Goal: Navigation & Orientation: Understand site structure

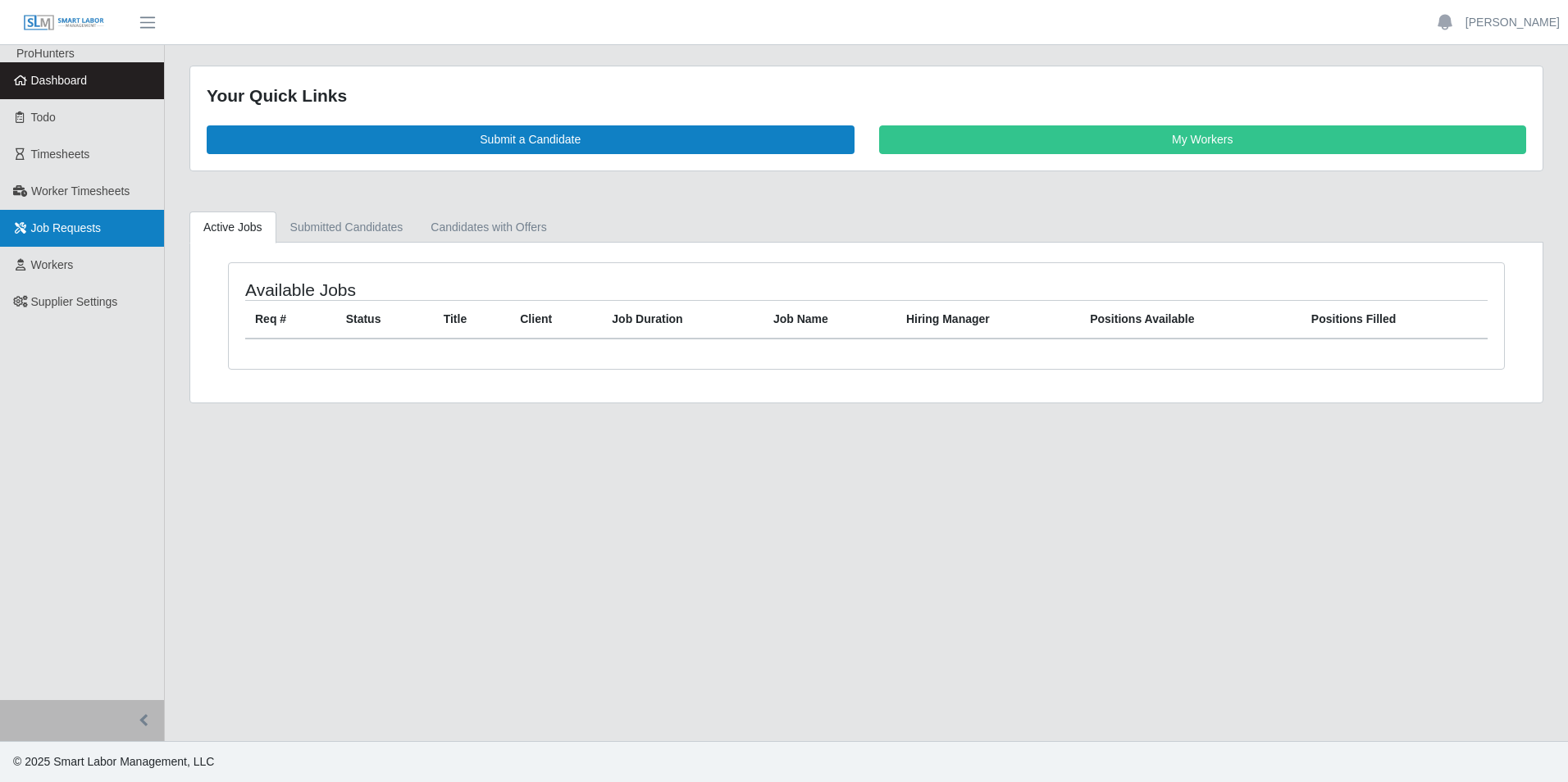
click at [66, 215] on link "Job Requests" at bounding box center [82, 228] width 164 height 36
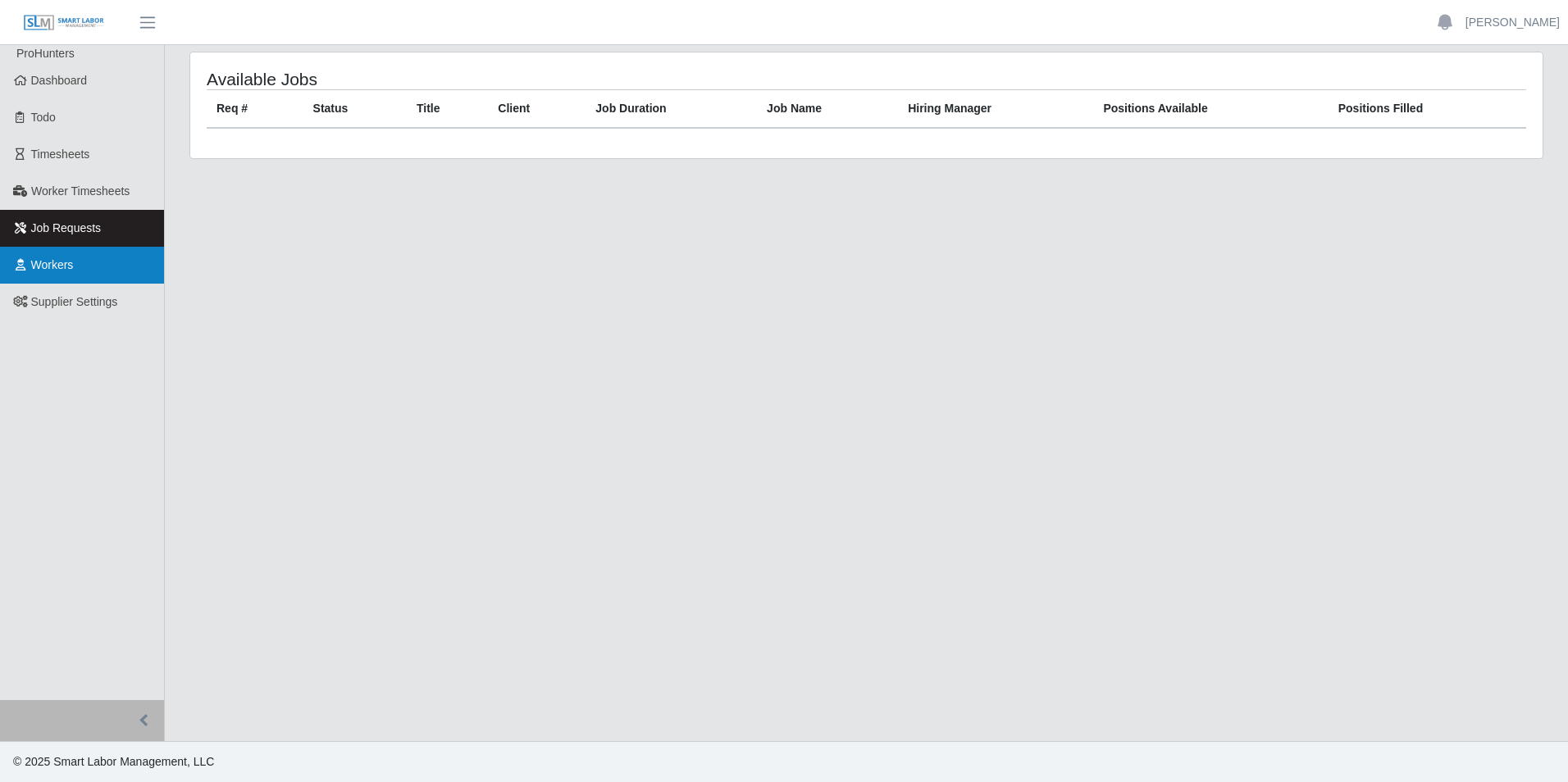
click at [64, 267] on span "Workers" at bounding box center [52, 264] width 42 height 13
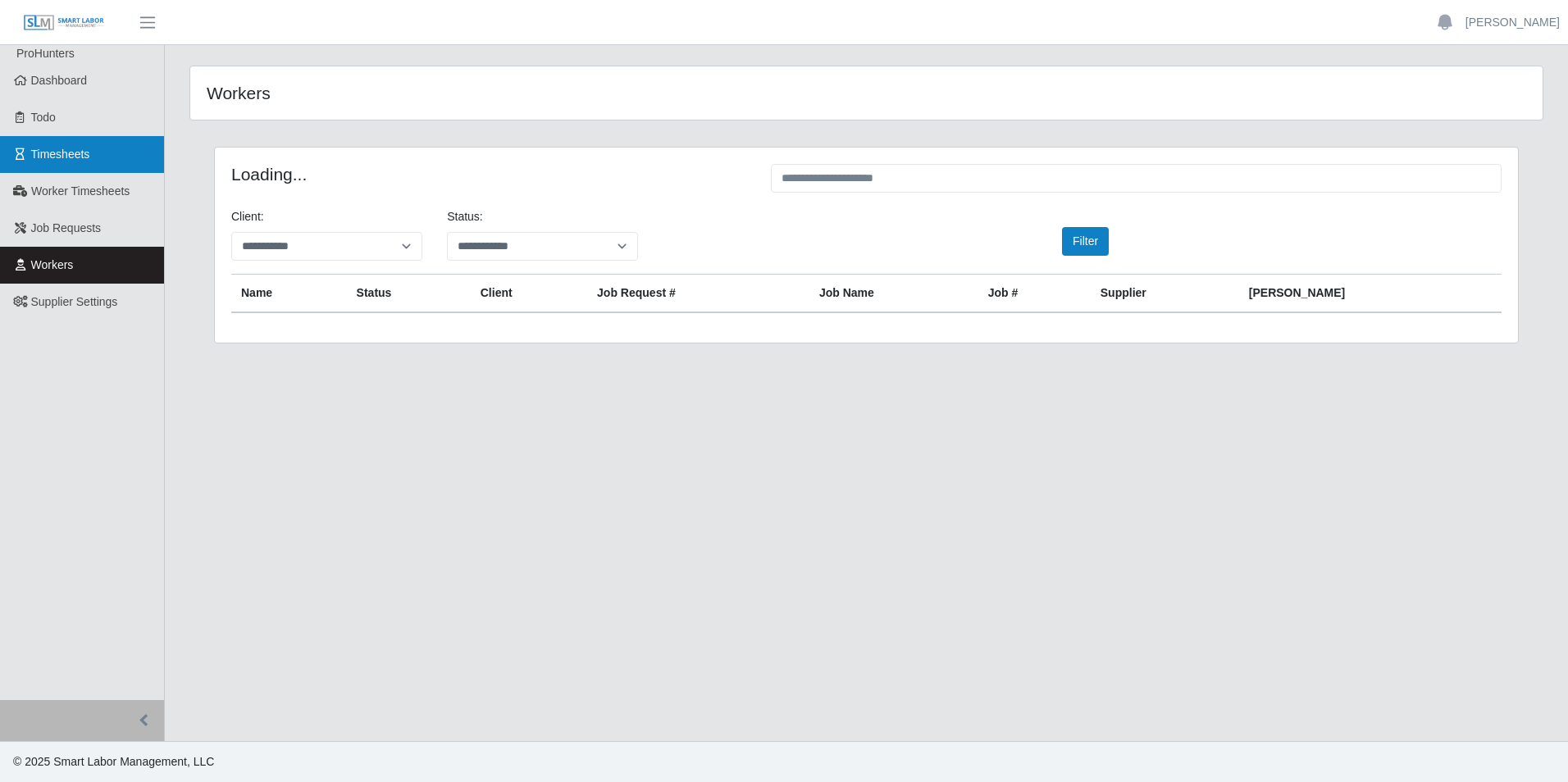
click at [62, 153] on span "Timesheets" at bounding box center [61, 154] width 59 height 13
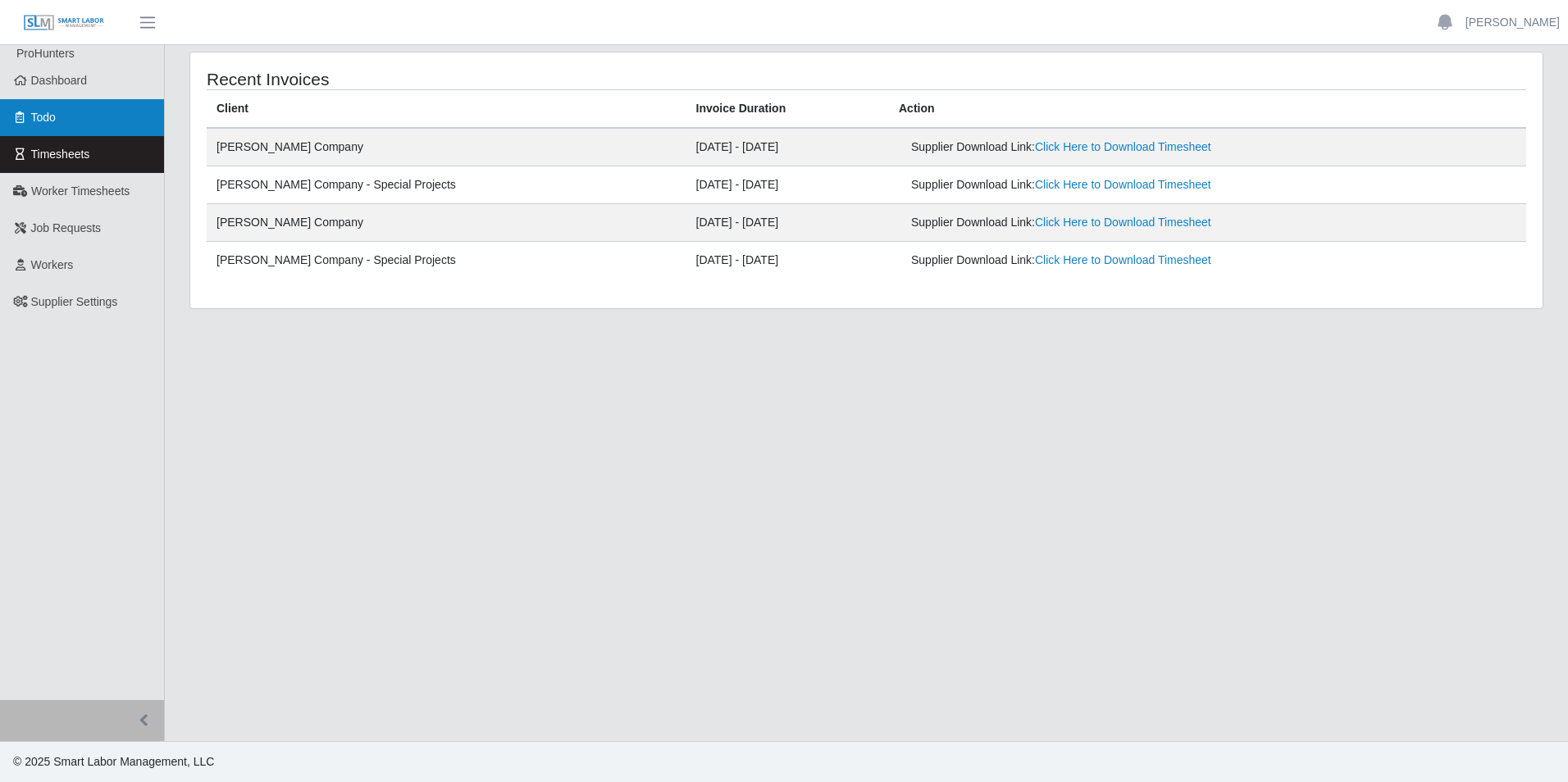
click at [89, 115] on link "Todo" at bounding box center [82, 117] width 164 height 36
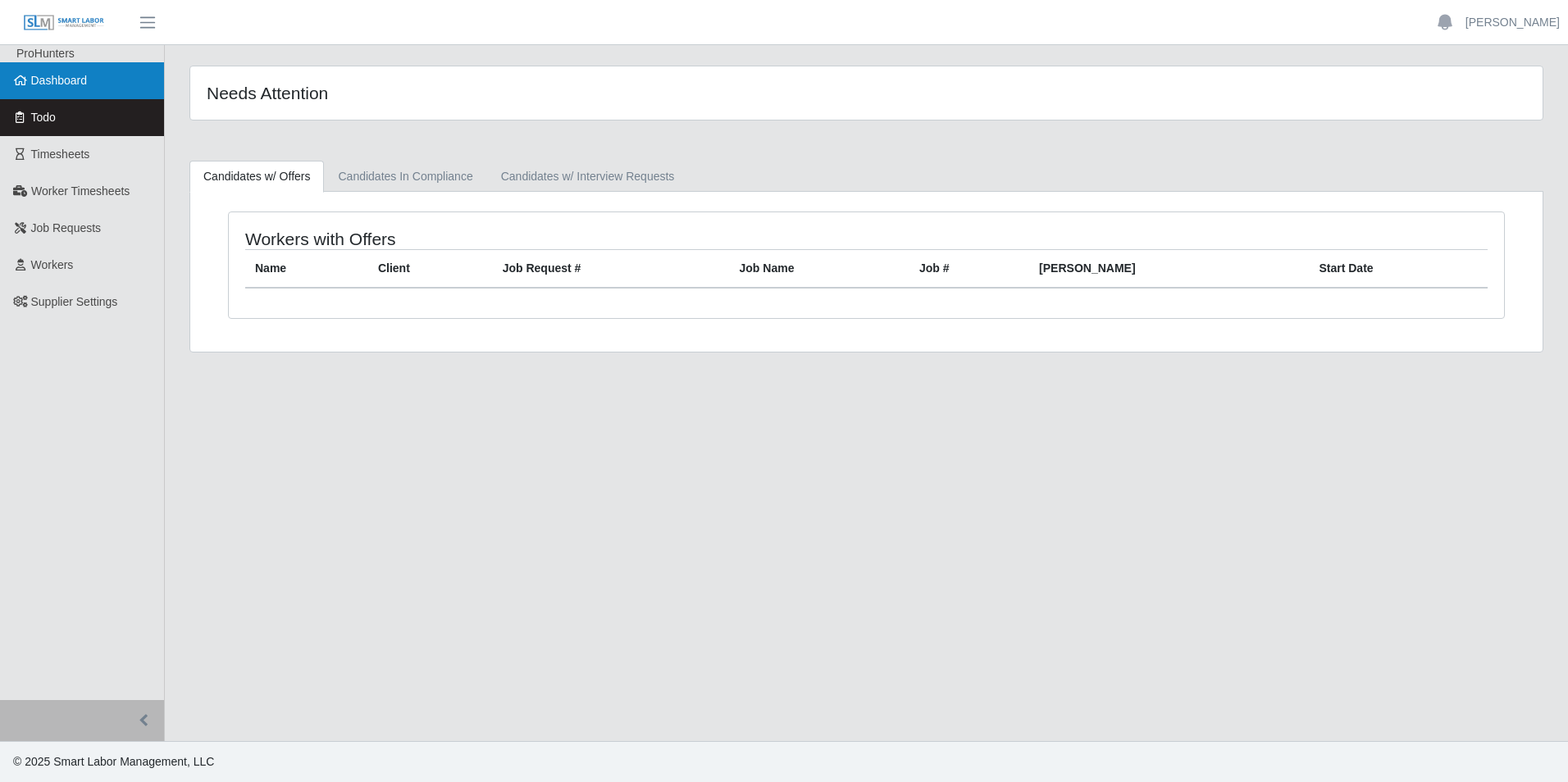
click at [96, 79] on link "Dashboard" at bounding box center [82, 80] width 164 height 36
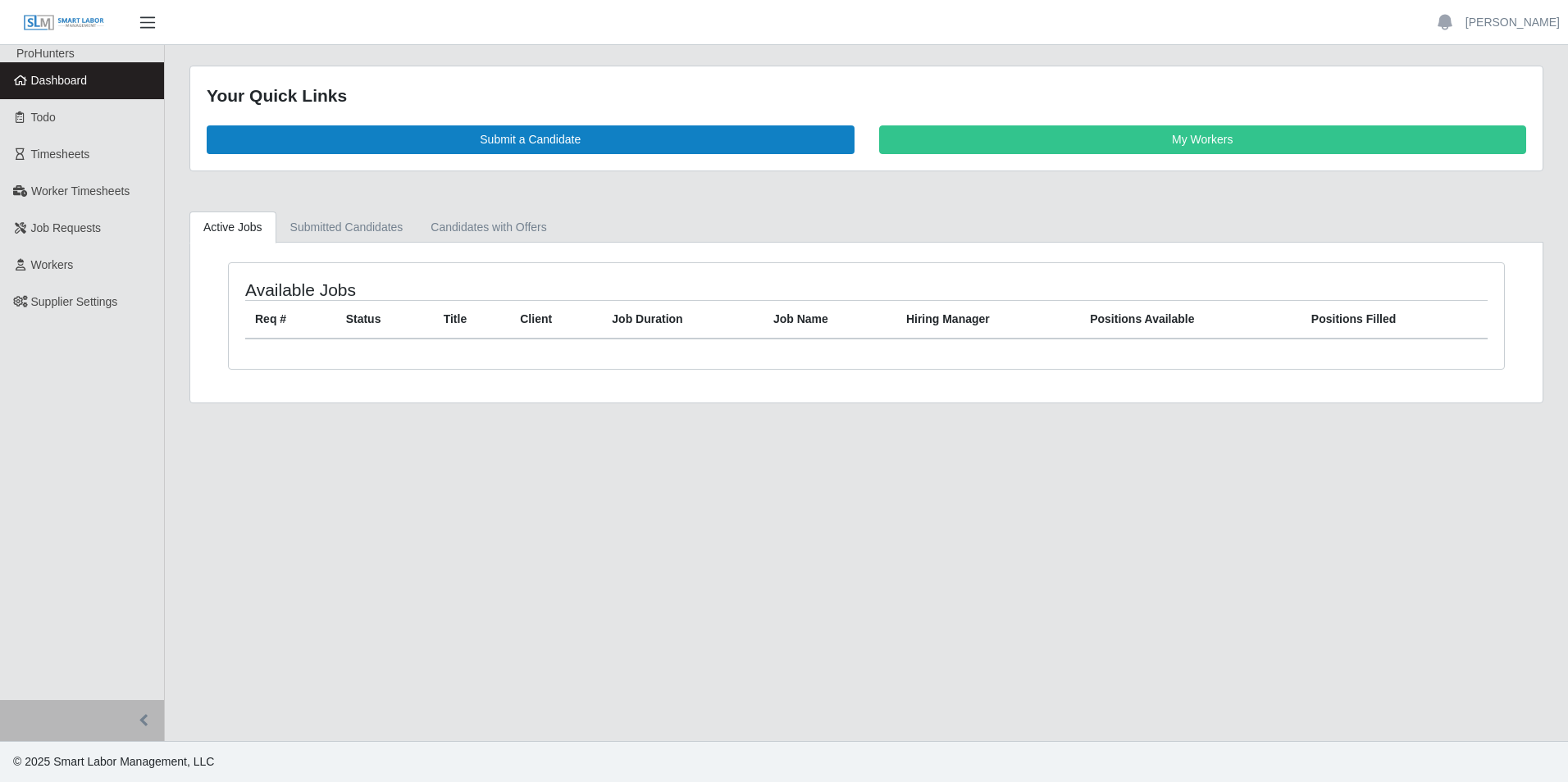
click at [148, 13] on span "button" at bounding box center [148, 22] width 22 height 19
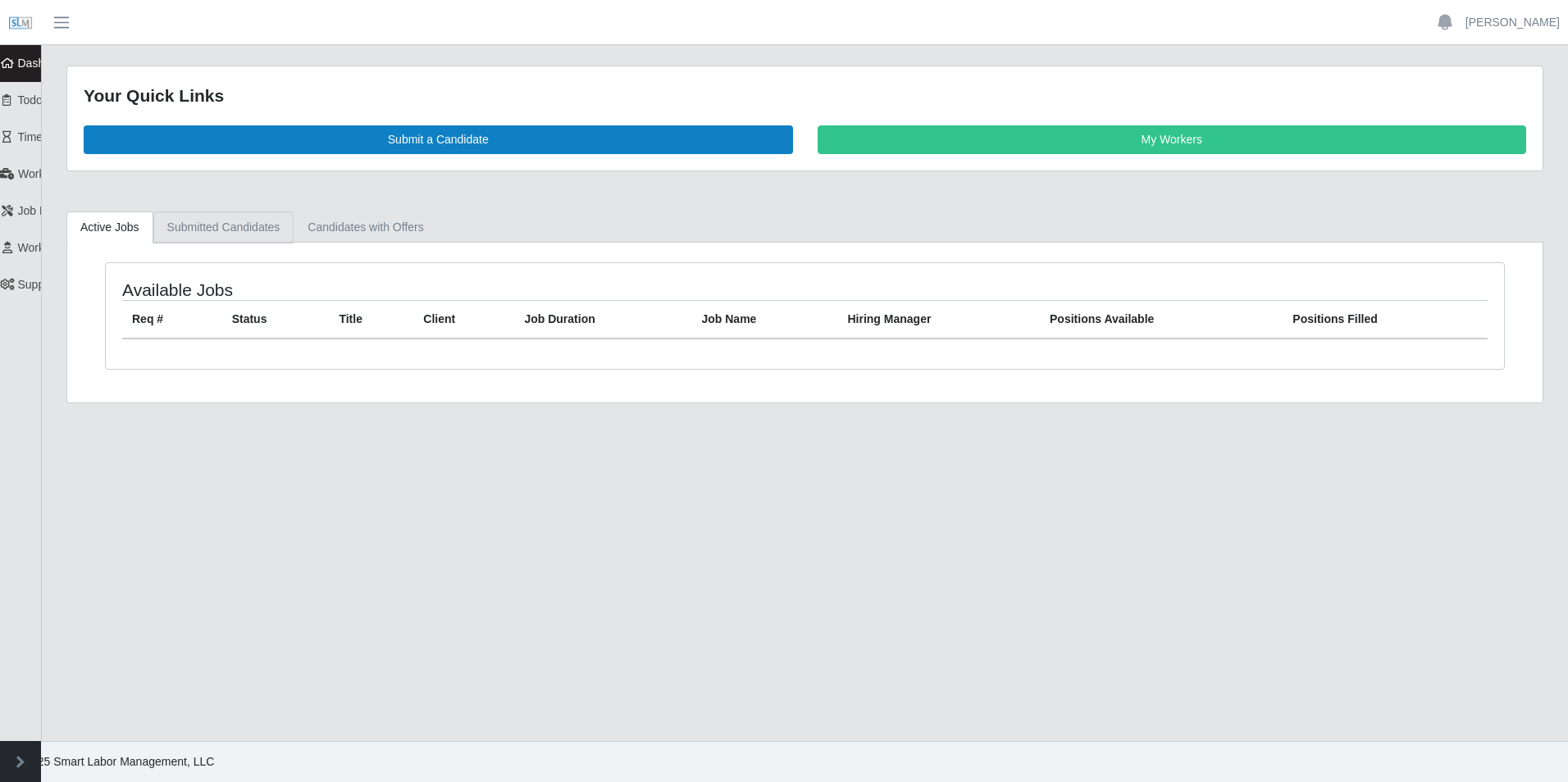
click at [232, 227] on link "Submitted Candidates" at bounding box center [224, 228] width 141 height 32
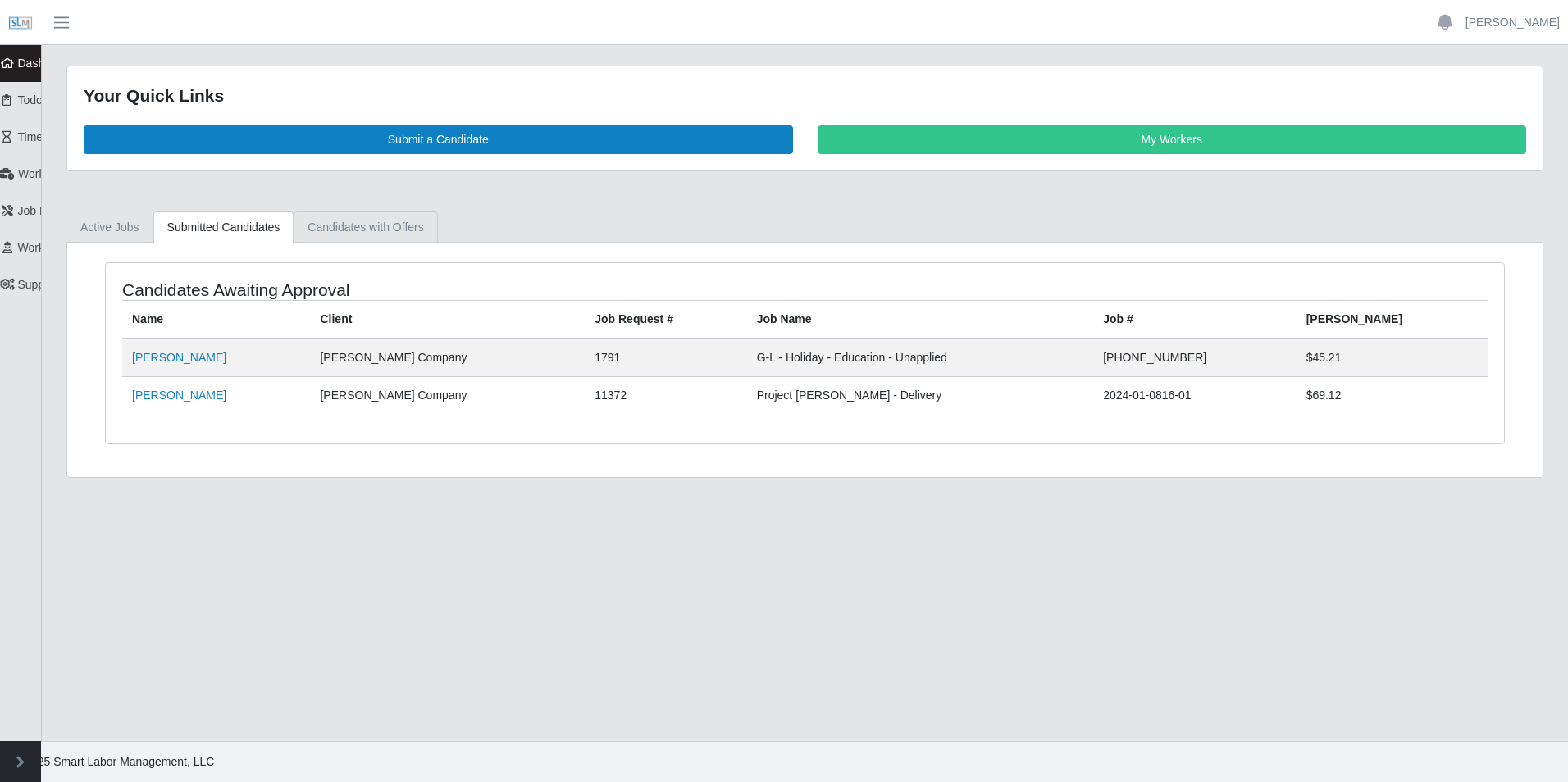
click at [353, 237] on link "Candidates with Offers" at bounding box center [366, 228] width 144 height 32
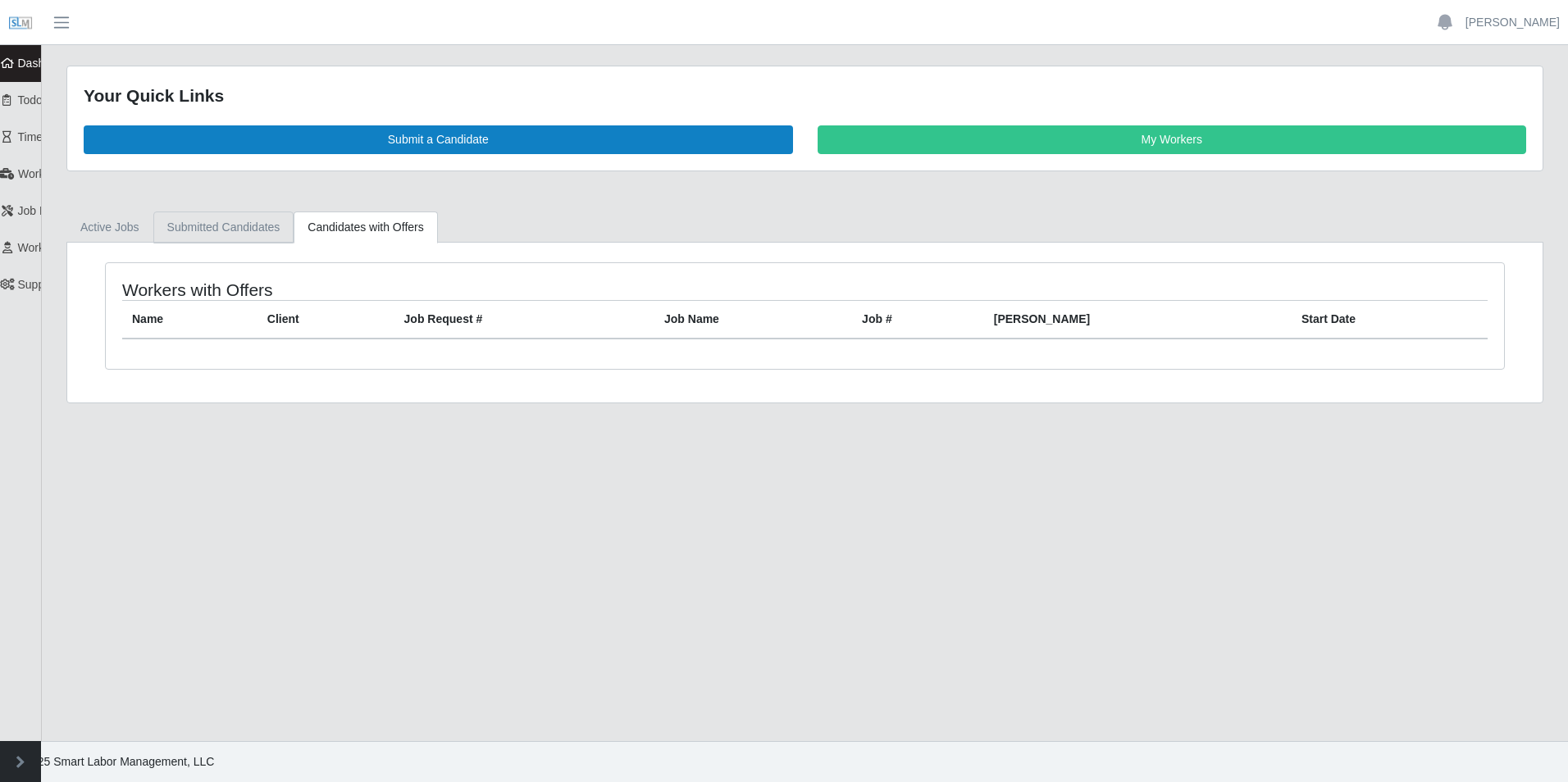
drag, startPoint x: 245, startPoint y: 227, endPoint x: 225, endPoint y: 227, distance: 20.0
click at [243, 227] on link "Submitted Candidates" at bounding box center [224, 228] width 141 height 32
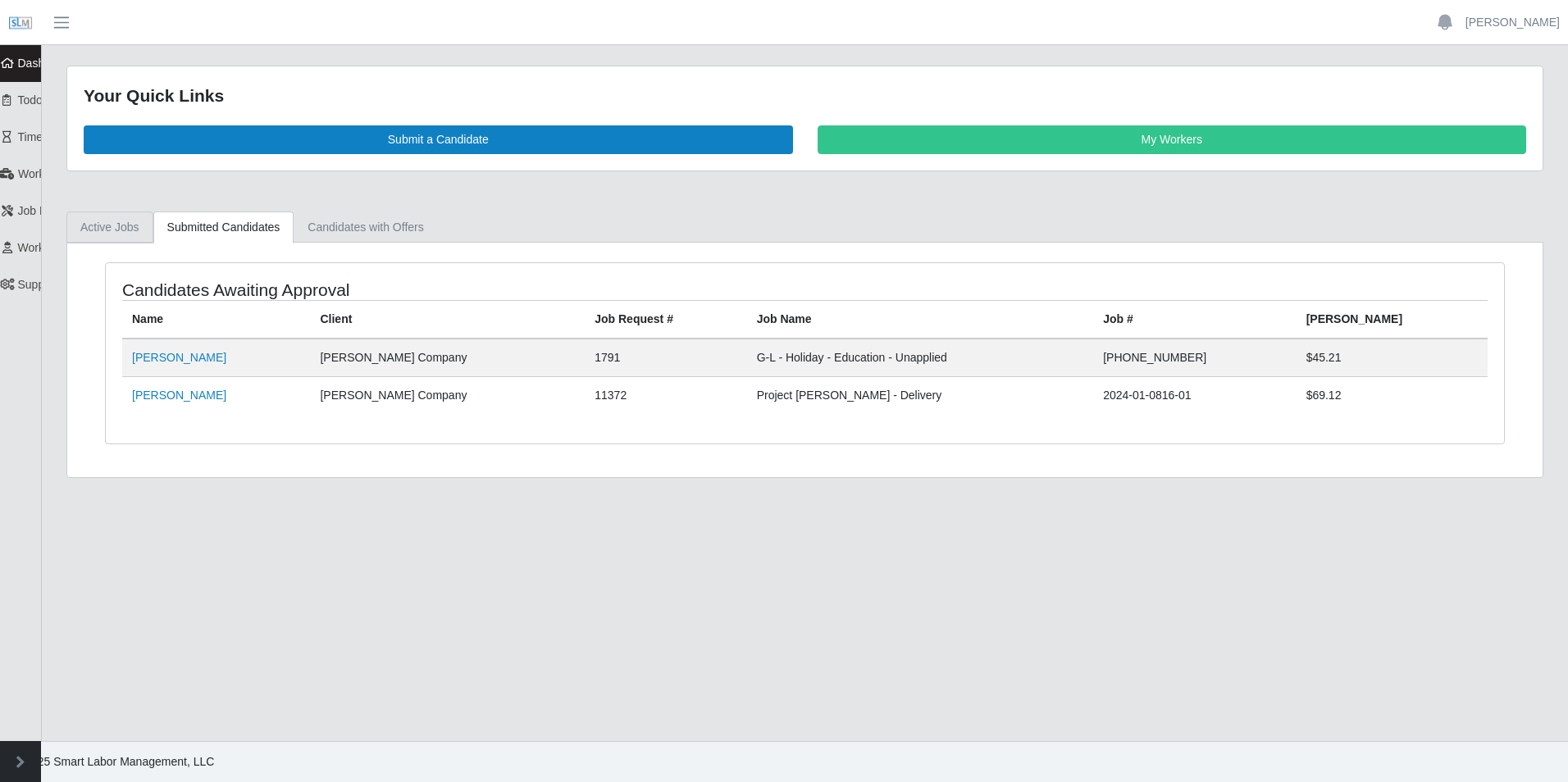
click at [114, 227] on link "Active Jobs" at bounding box center [109, 228] width 87 height 32
